Goal: Transaction & Acquisition: Purchase product/service

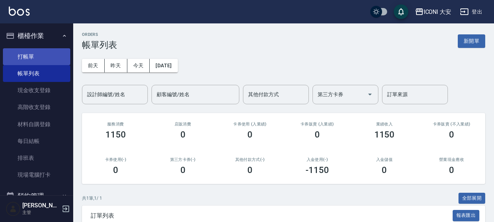
click at [31, 58] on link "打帳單" at bounding box center [36, 56] width 67 height 17
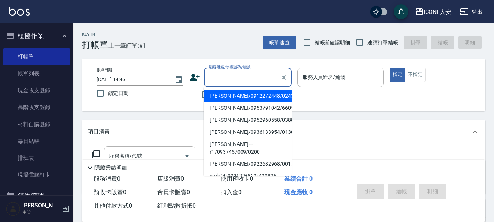
click at [221, 74] on input "顧客姓名/手機號碼/編號" at bounding box center [242, 77] width 70 height 13
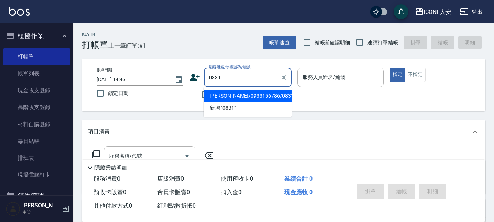
click at [275, 95] on li "[PERSON_NAME]/0933156786/0831" at bounding box center [248, 96] width 88 height 12
type input "[PERSON_NAME]/0933156786/0831"
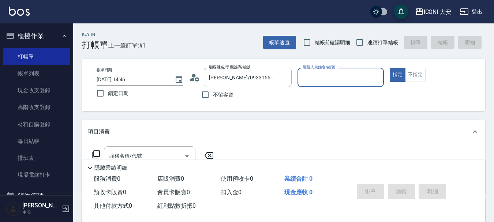
type input "Yulisa-8"
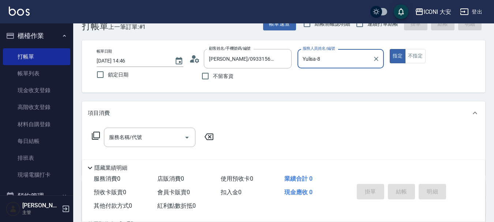
scroll to position [37, 0]
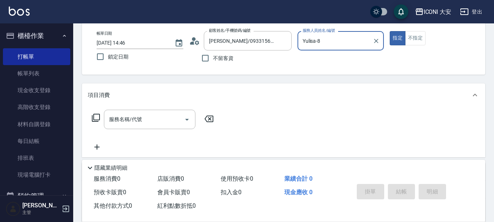
click at [97, 116] on icon at bounding box center [95, 117] width 9 height 9
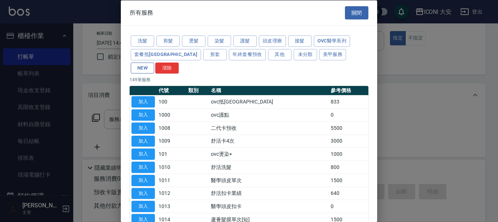
click at [154, 62] on button "NEW" at bounding box center [142, 67] width 23 height 11
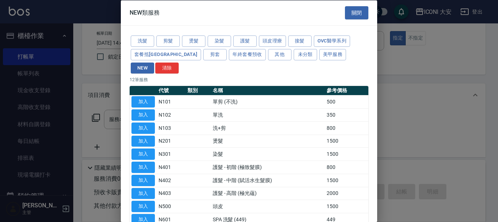
click at [144, 109] on button "加入" at bounding box center [142, 114] width 23 height 11
type input "單洗(N102)"
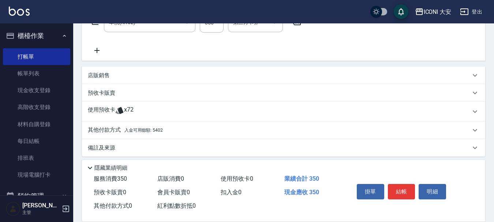
scroll to position [138, 0]
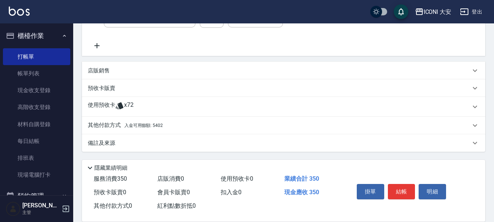
click at [101, 124] on p "其他付款方式 入金可用餘額: 5402" at bounding box center [125, 126] width 75 height 8
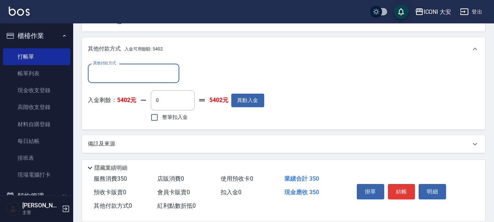
scroll to position [225, 0]
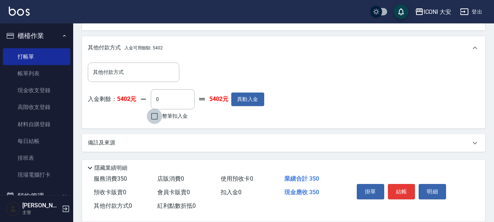
click at [154, 113] on input "整筆扣入金" at bounding box center [154, 116] width 15 height 15
checkbox input "true"
type input "350"
click at [399, 192] on button "結帳" at bounding box center [401, 191] width 27 height 15
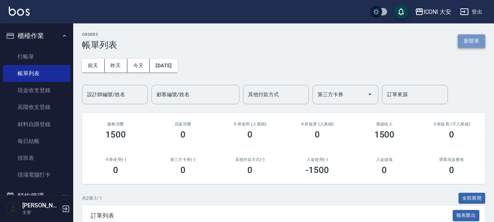
click at [464, 39] on button "新開單" at bounding box center [471, 41] width 27 height 14
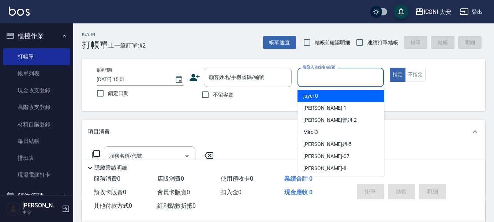
click at [343, 82] on input "服務人員姓名/編號" at bounding box center [341, 77] width 80 height 13
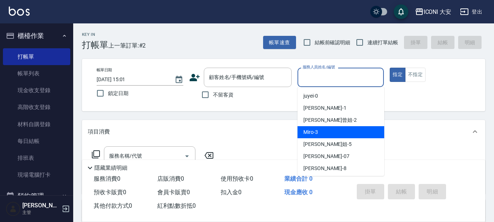
click at [348, 127] on div "Miro -3" at bounding box center [341, 132] width 87 height 12
type input "Miro-3"
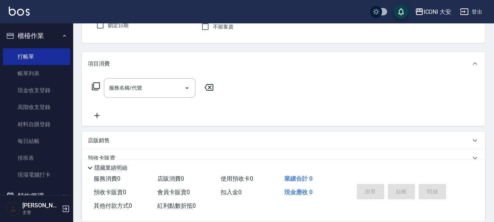
scroll to position [73, 0]
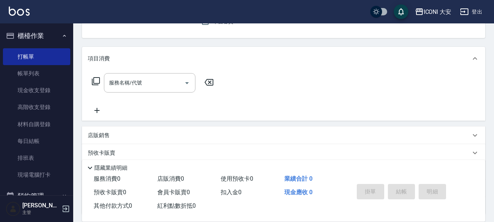
click at [95, 80] on icon at bounding box center [95, 81] width 9 height 9
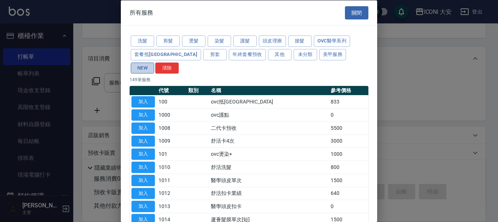
click at [154, 62] on button "NEW" at bounding box center [142, 67] width 23 height 11
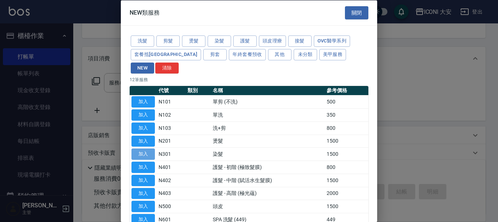
click at [149, 149] on button "加入" at bounding box center [142, 154] width 23 height 11
type input "染髮(N301)"
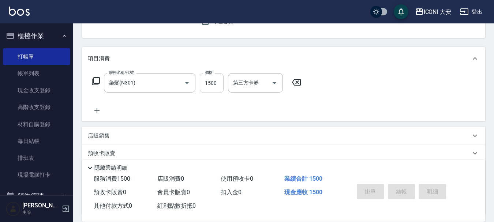
click at [218, 89] on input "1500" at bounding box center [212, 83] width 24 height 20
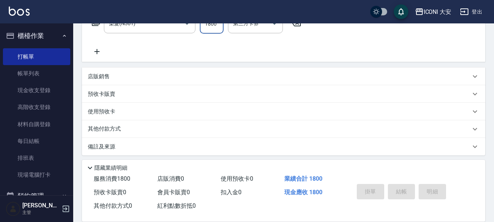
scroll to position [136, 0]
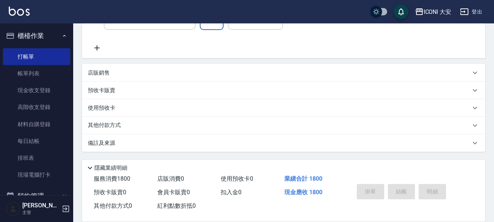
type input "1800"
click at [112, 126] on p "其他付款方式" at bounding box center [106, 126] width 37 height 8
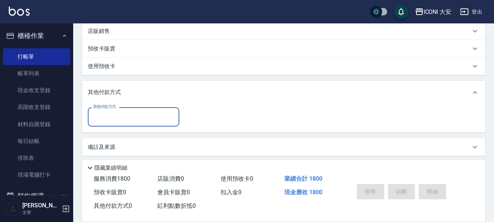
scroll to position [182, 0]
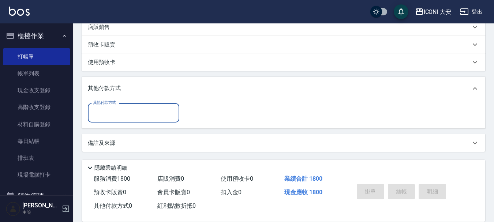
click at [132, 113] on input "其他付款方式" at bounding box center [133, 112] width 85 height 13
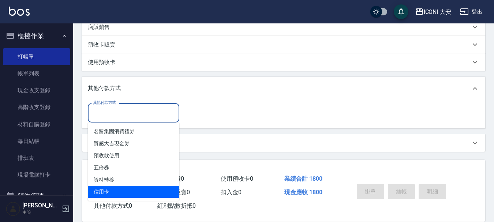
click at [142, 188] on span "信用卡" at bounding box center [133, 192] width 91 height 12
type input "信用卡"
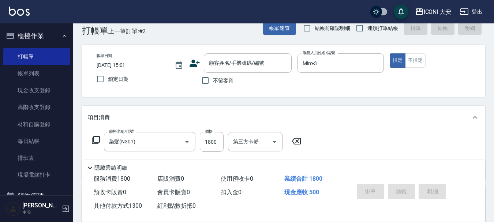
scroll to position [0, 0]
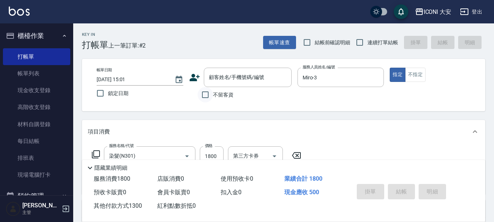
type input "1300"
click at [208, 93] on input "不留客資" at bounding box center [205, 94] width 15 height 15
checkbox input "true"
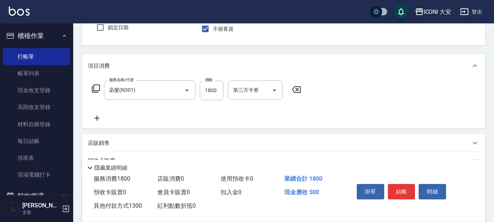
scroll to position [73, 0]
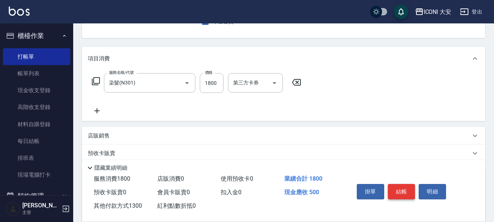
click at [399, 188] on button "結帳" at bounding box center [401, 191] width 27 height 15
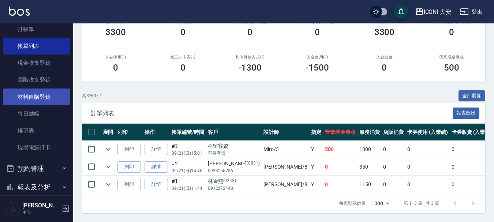
scroll to position [73, 0]
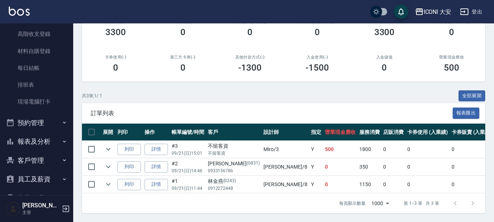
click at [40, 139] on button "報表及分析" at bounding box center [36, 141] width 67 height 19
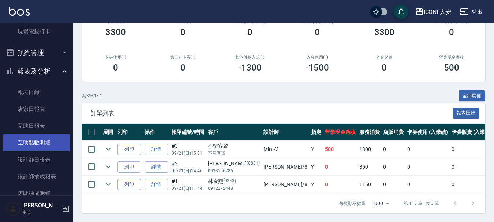
scroll to position [146, 0]
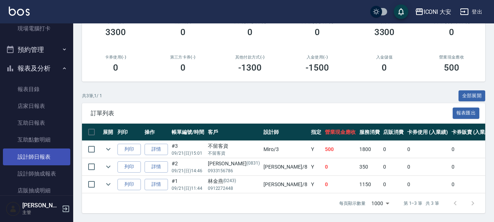
click at [41, 160] on link "設計師日報表" at bounding box center [36, 157] width 67 height 17
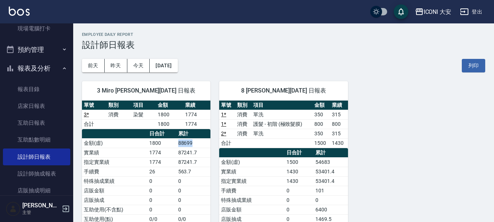
drag, startPoint x: 178, startPoint y: 141, endPoint x: 205, endPoint y: 147, distance: 27.8
click at [205, 147] on td "88699" at bounding box center [193, 143] width 34 height 10
drag, startPoint x: 177, startPoint y: 144, endPoint x: 196, endPoint y: 165, distance: 28.0
click at [196, 165] on tbody "金額(虛) 1800 88699 實業績 1774 87241.7 指定實業績 1774 87241.7 手續費 26 563.7 特殊抽成業績 0 0 店販…" at bounding box center [146, 204] width 128 height 133
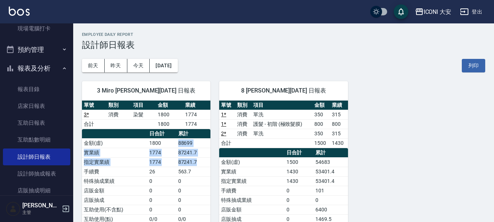
click at [195, 165] on td "87241.7" at bounding box center [193, 162] width 34 height 10
drag, startPoint x: 178, startPoint y: 142, endPoint x: 194, endPoint y: 164, distance: 26.4
click at [194, 162] on tbody "金額(虛) 1800 88699 實業績 1774 87241.7 指定實業績 1774 87241.7 手續費 26 563.7 特殊抽成業績 0 0 店販…" at bounding box center [146, 204] width 128 height 133
click at [194, 164] on td "87241.7" at bounding box center [193, 162] width 34 height 10
drag, startPoint x: 174, startPoint y: 144, endPoint x: 143, endPoint y: 168, distance: 39.6
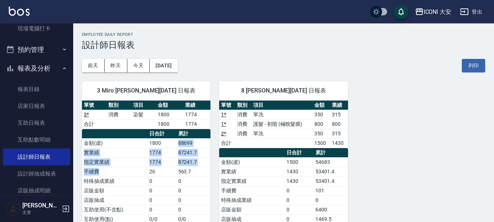
click at [143, 168] on tbody "金額(虛) 1800 88699 實業績 1774 87241.7 指定實業績 1774 87241.7 手續費 26 563.7 特殊抽成業績 0 0 店販…" at bounding box center [146, 204] width 128 height 133
click at [146, 168] on td "手續費" at bounding box center [115, 172] width 66 height 10
click at [188, 154] on td "87241.7" at bounding box center [193, 153] width 34 height 10
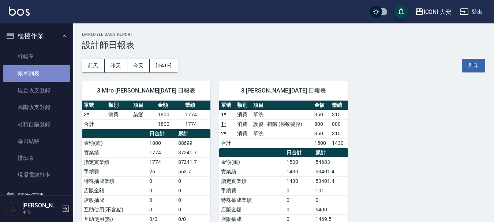
click at [38, 79] on link "帳單列表" at bounding box center [36, 73] width 67 height 17
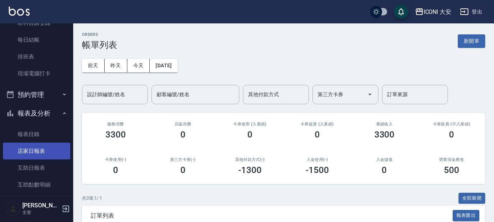
scroll to position [110, 0]
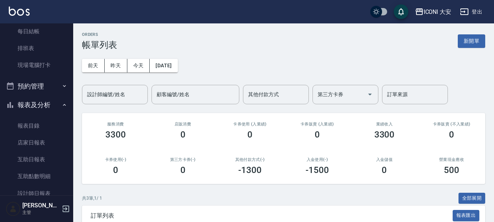
click at [36, 106] on button "報表及分析" at bounding box center [36, 105] width 67 height 19
